Goal: Task Accomplishment & Management: Manage account settings

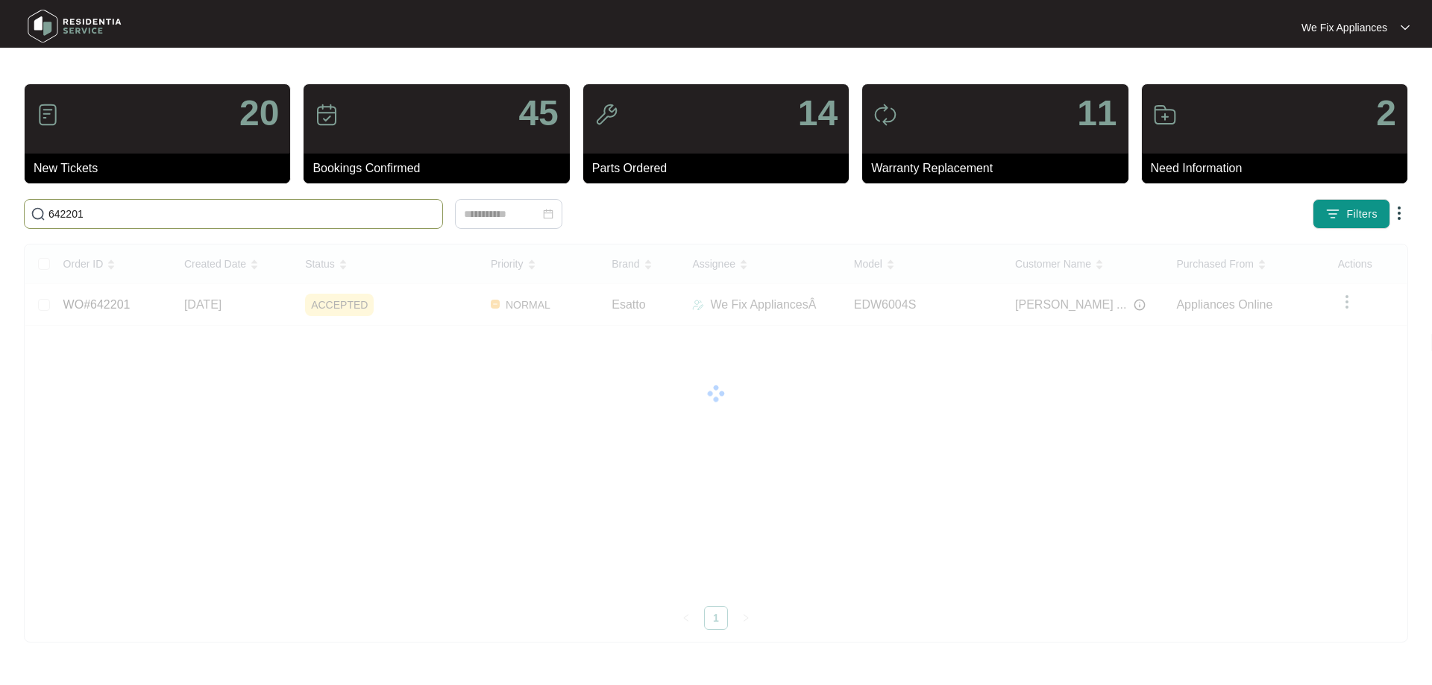
drag, startPoint x: 95, startPoint y: 219, endPoint x: 0, endPoint y: 183, distance: 101.9
click at [0, 183] on main "20 New Tickets 45 Bookings Confirmed 14 Parts Ordered 11 Warranty Replacement 2…" at bounding box center [716, 342] width 1432 height 685
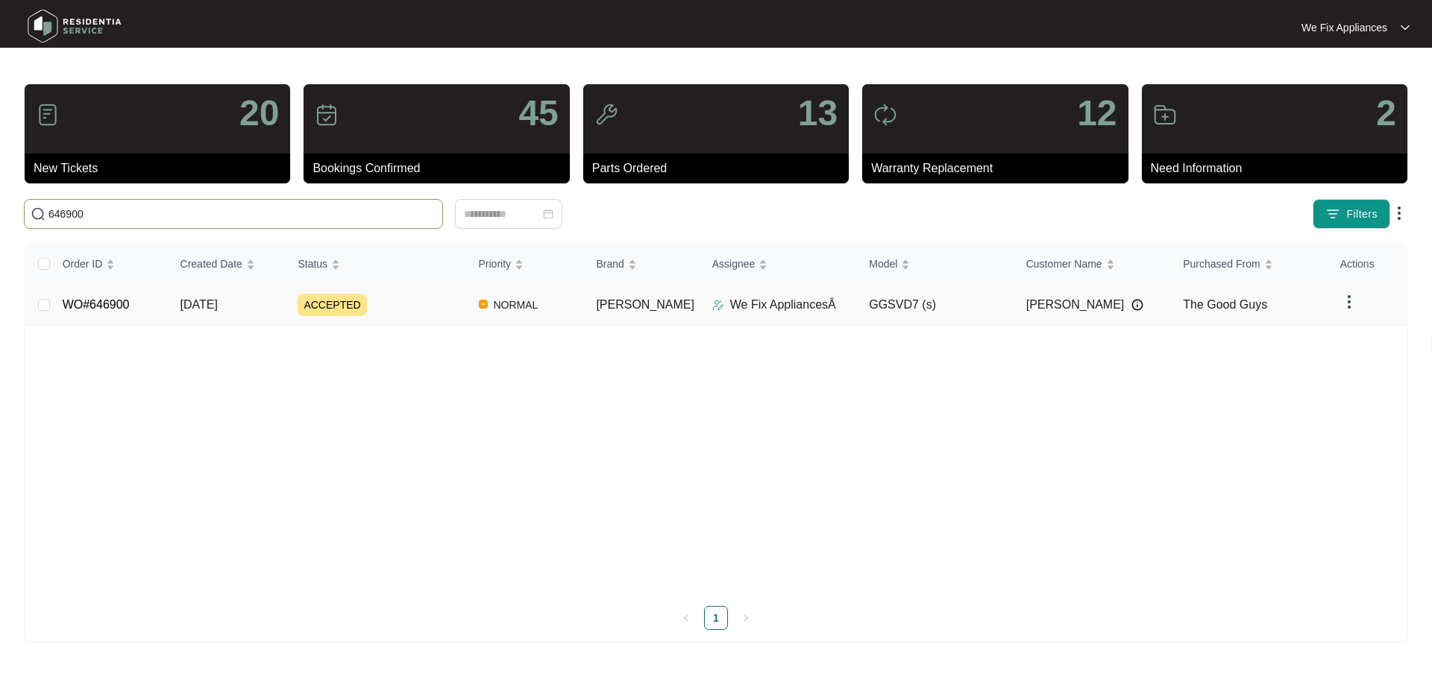
type input "646900"
click at [86, 299] on link "WO#646900" at bounding box center [96, 304] width 67 height 13
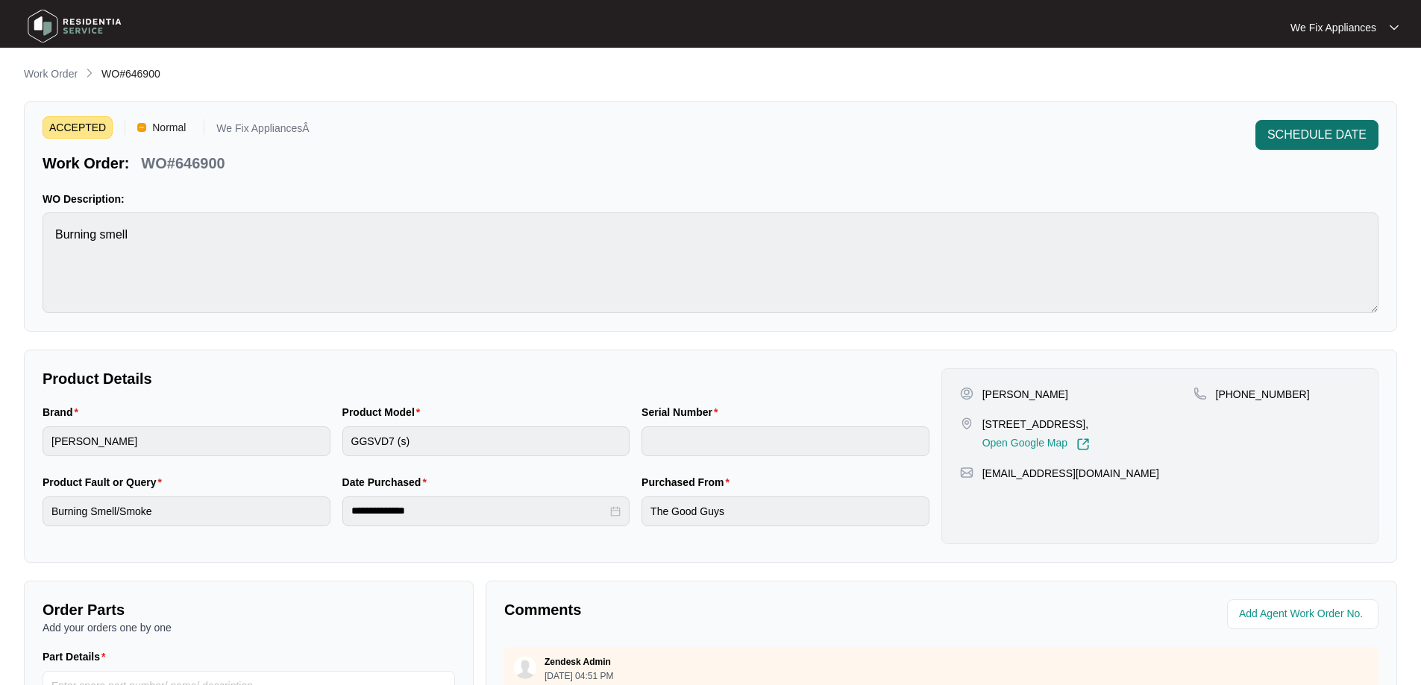
click at [1321, 139] on span "SCHEDULE DATE" at bounding box center [1316, 135] width 99 height 18
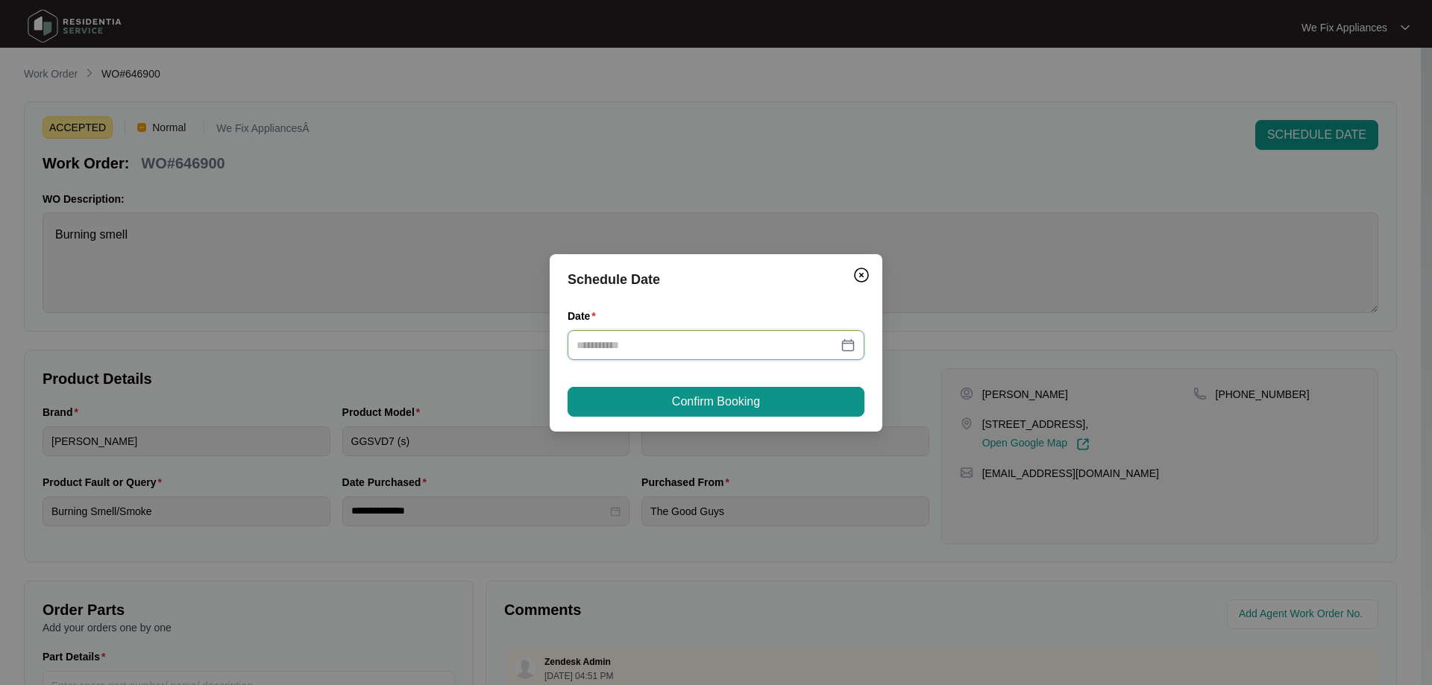
click at [676, 353] on input "Date" at bounding box center [706, 345] width 261 height 16
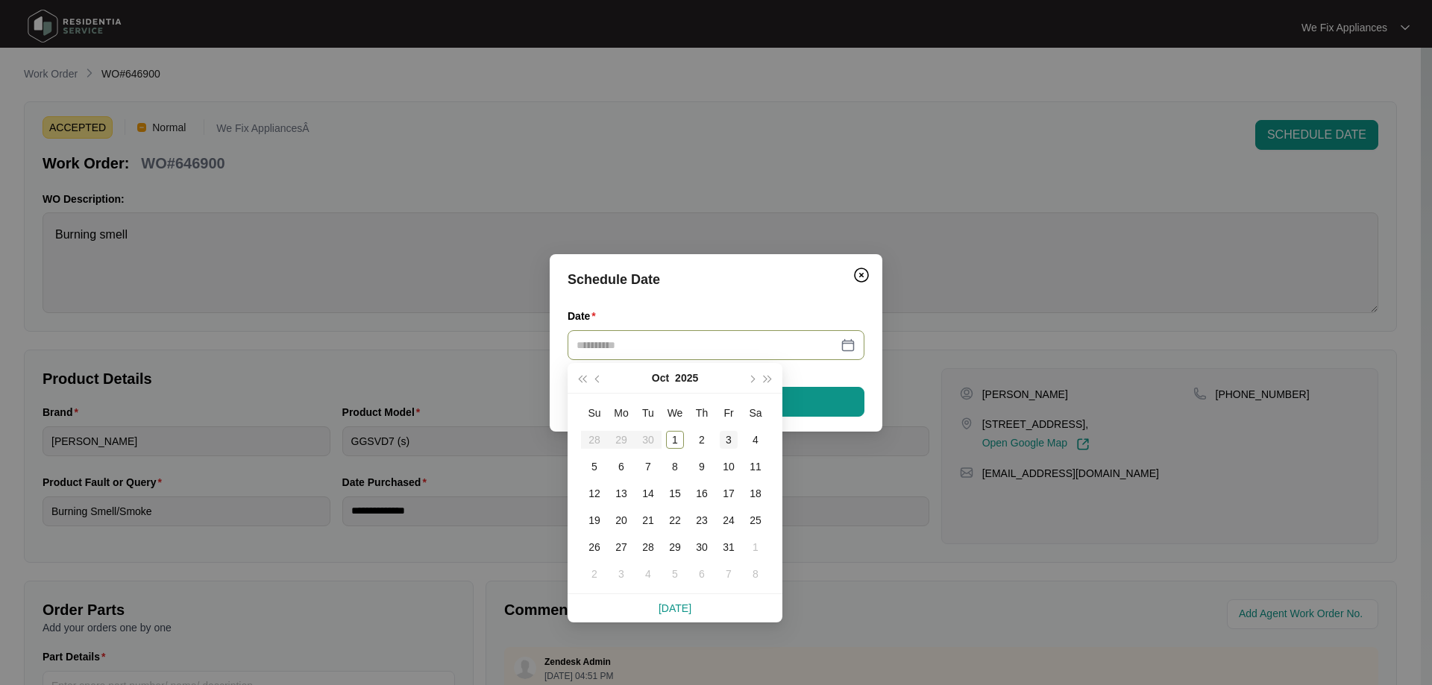
type input "**********"
click at [732, 436] on div "3" at bounding box center [729, 440] width 18 height 18
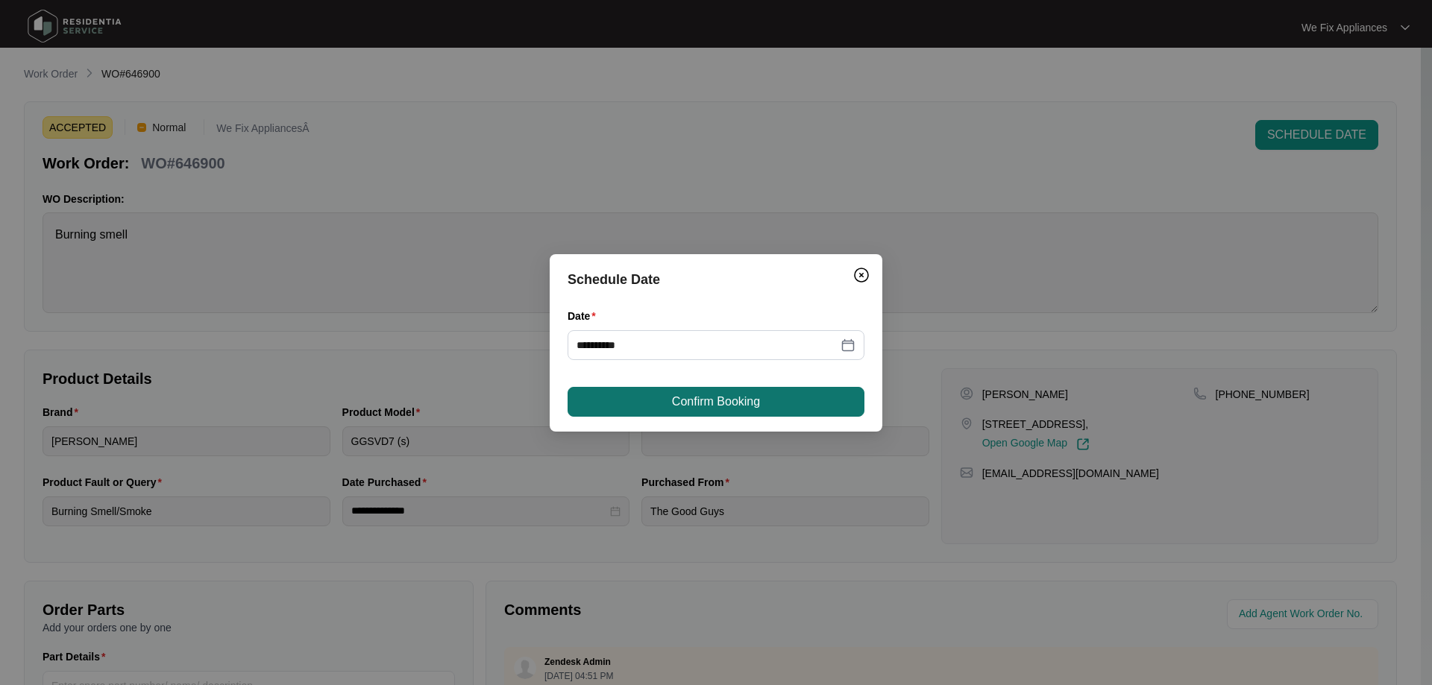
click at [757, 406] on span "Confirm Booking" at bounding box center [716, 402] width 88 height 18
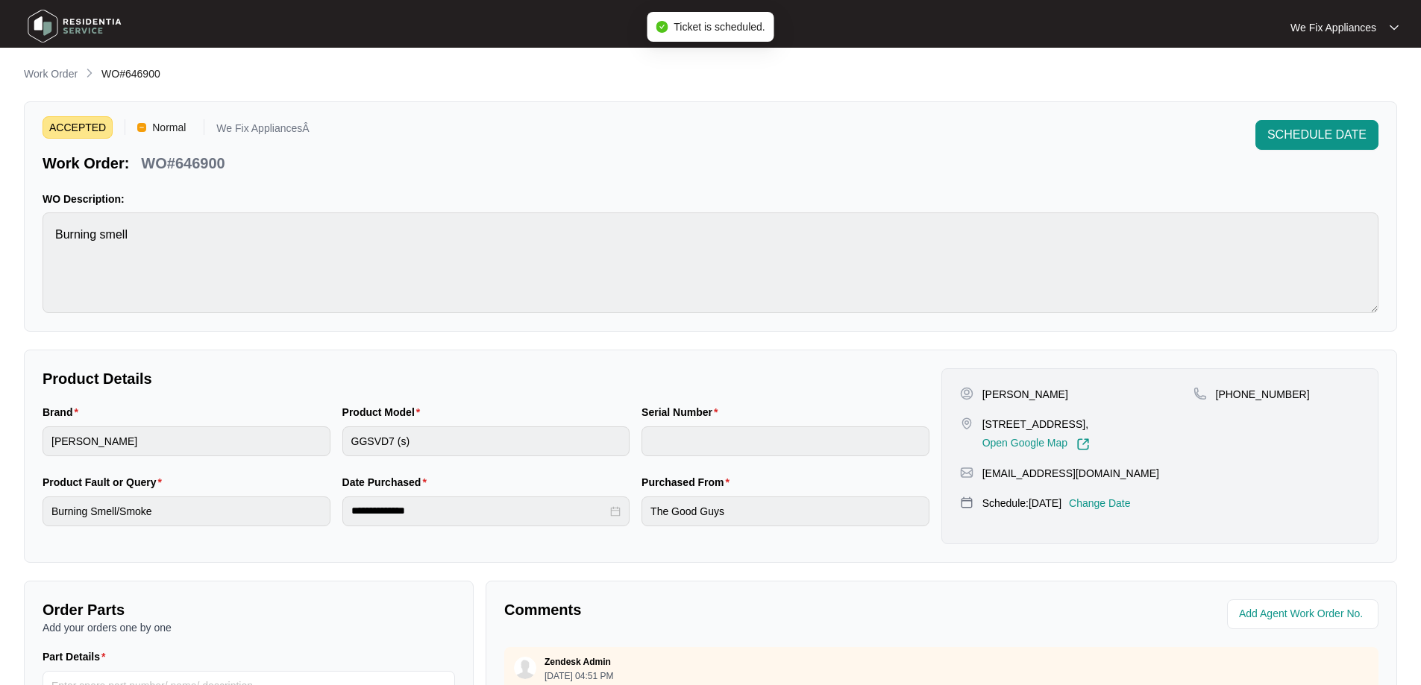
click at [72, 24] on img at bounding box center [74, 26] width 104 height 45
